Goal: Browse casually

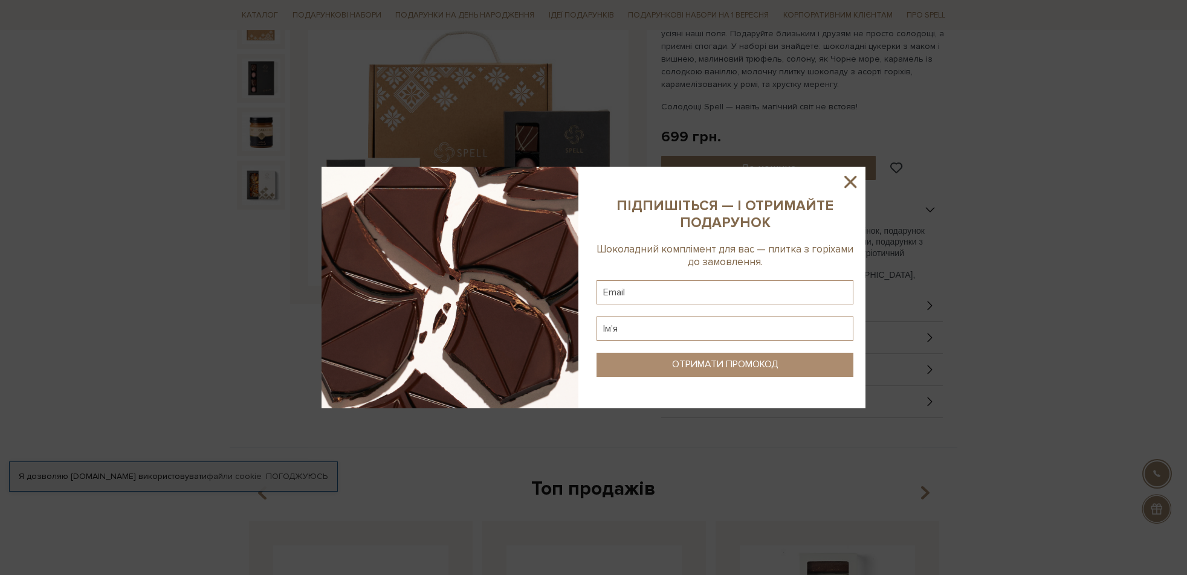
scroll to position [214, 0]
click at [856, 181] on icon at bounding box center [850, 182] width 21 height 21
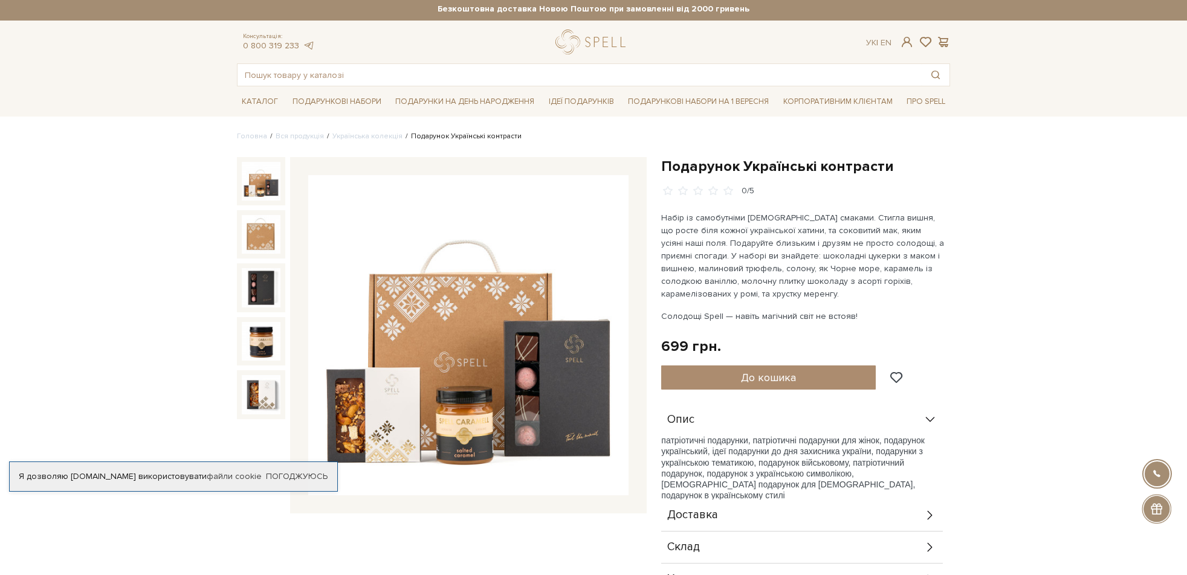
scroll to position [3, 0]
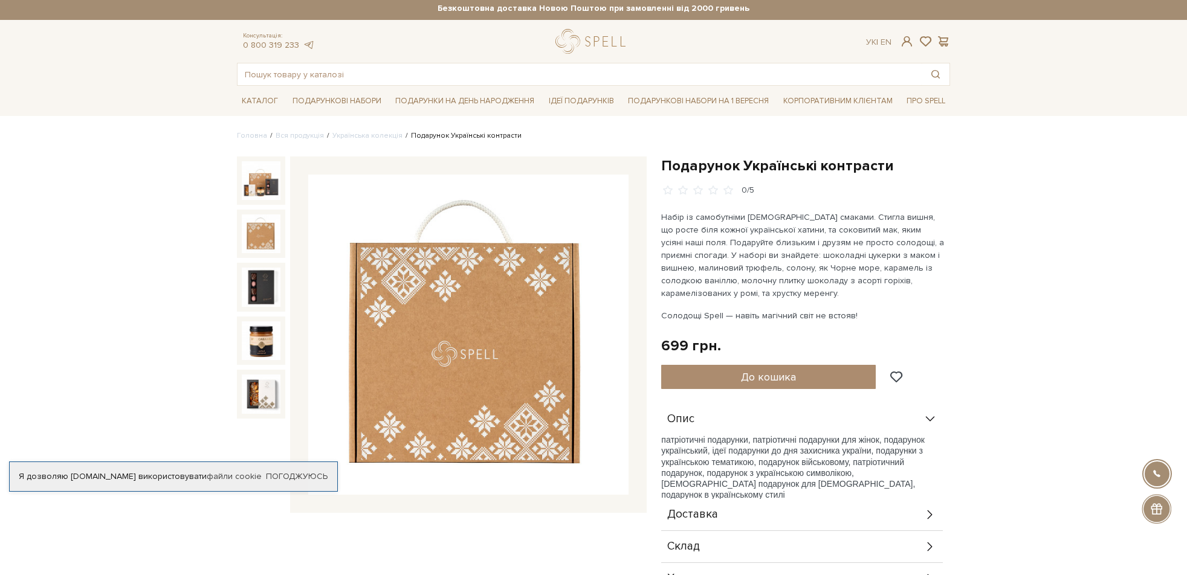
click at [253, 230] on img at bounding box center [261, 234] width 39 height 39
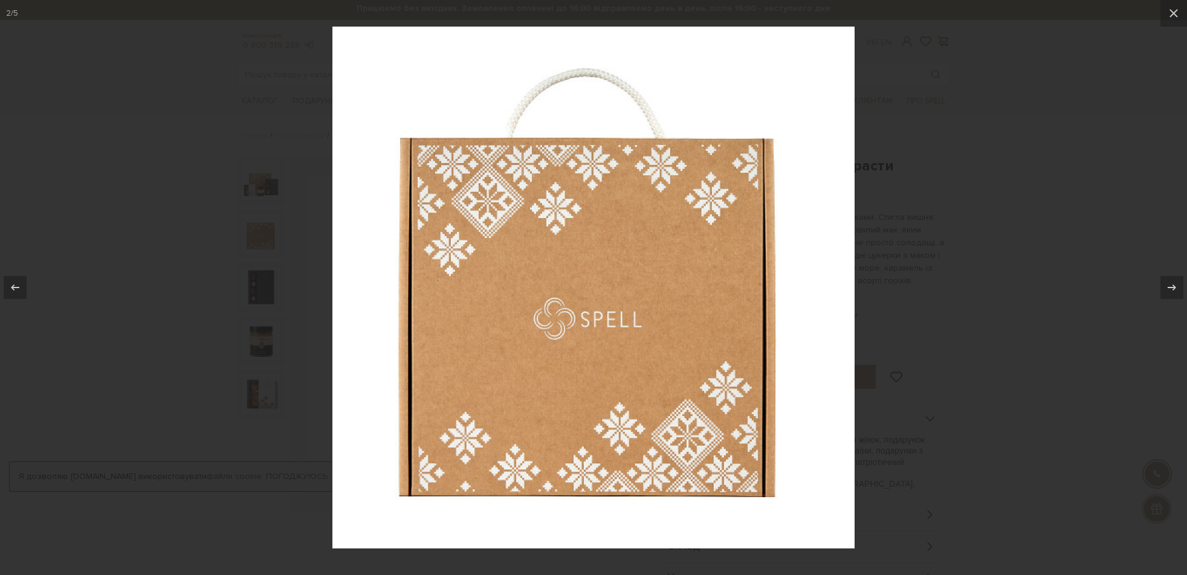
click at [684, 311] on img at bounding box center [593, 288] width 522 height 522
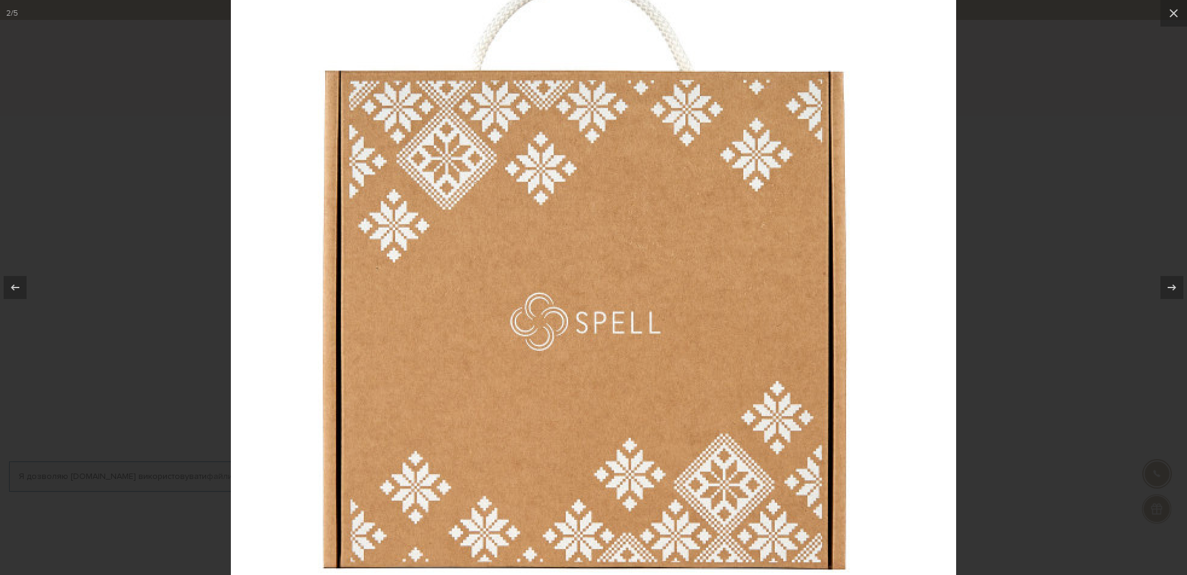
click at [684, 311] on img at bounding box center [593, 278] width 725 height 725
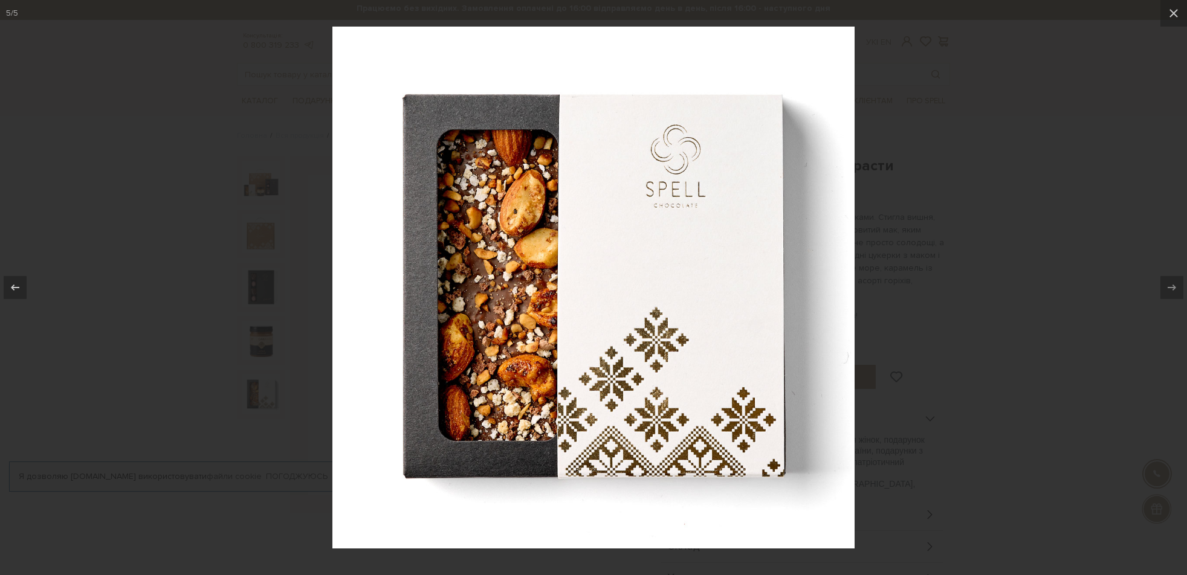
click at [1048, 326] on div at bounding box center [593, 287] width 1187 height 575
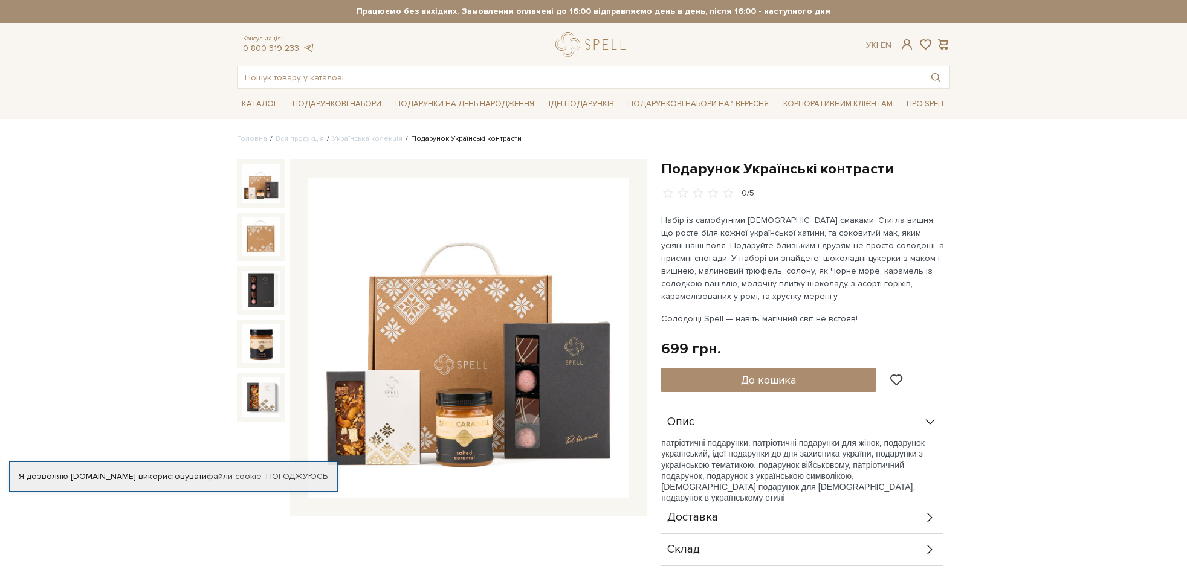
scroll to position [63, 0]
